Goal: Task Accomplishment & Management: Complete application form

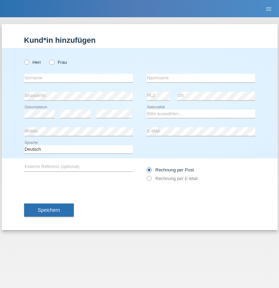
radio input "true"
click at [78, 78] on input "text" at bounding box center [78, 78] width 108 height 9
type input "Marco"
click at [200, 78] on input "text" at bounding box center [200, 78] width 108 height 9
type input "Weinlein"
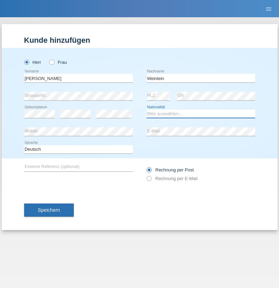
select select "CH"
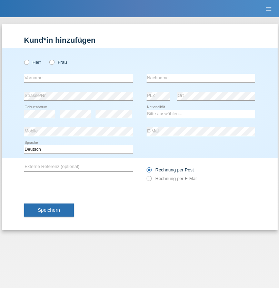
radio input "true"
click at [78, 78] on input "text" at bounding box center [78, 78] width 108 height 9
type input "firat"
click at [200, 78] on input "text" at bounding box center [200, 78] width 108 height 9
type input "kara"
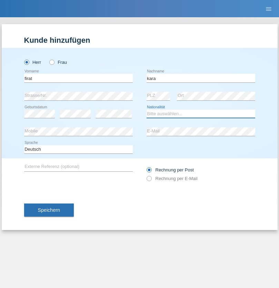
select select "CH"
